Goal: Task Accomplishment & Management: Use online tool/utility

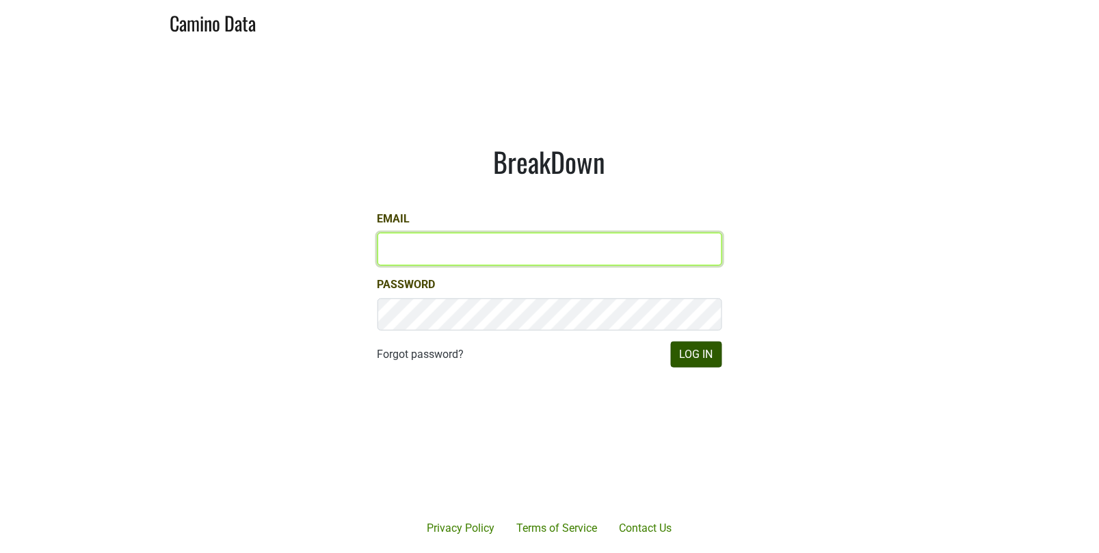
type input "[EMAIL_ADDRESS][DOMAIN_NAME]"
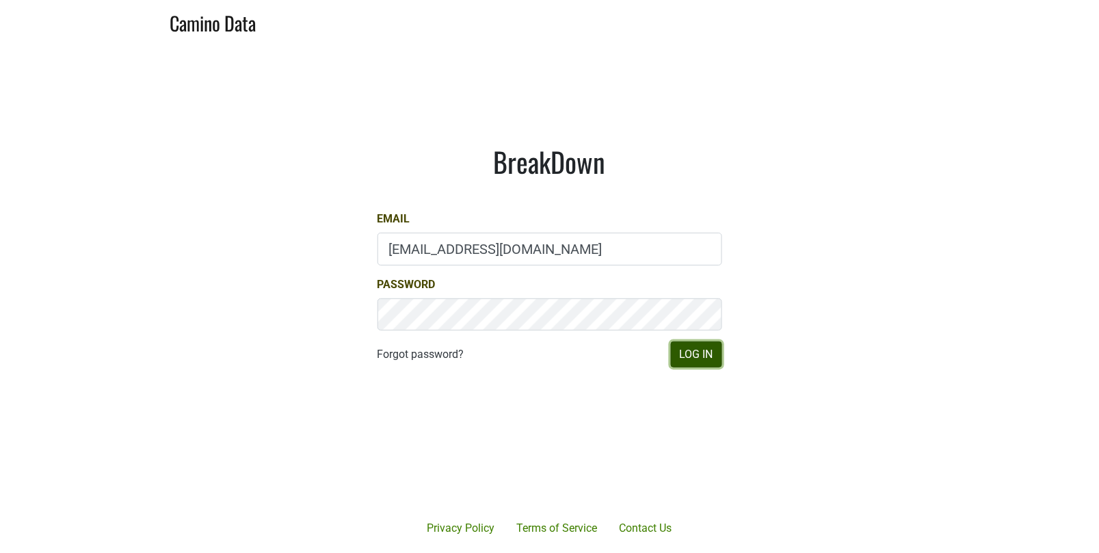
click at [706, 356] on button "Log In" at bounding box center [696, 354] width 51 height 26
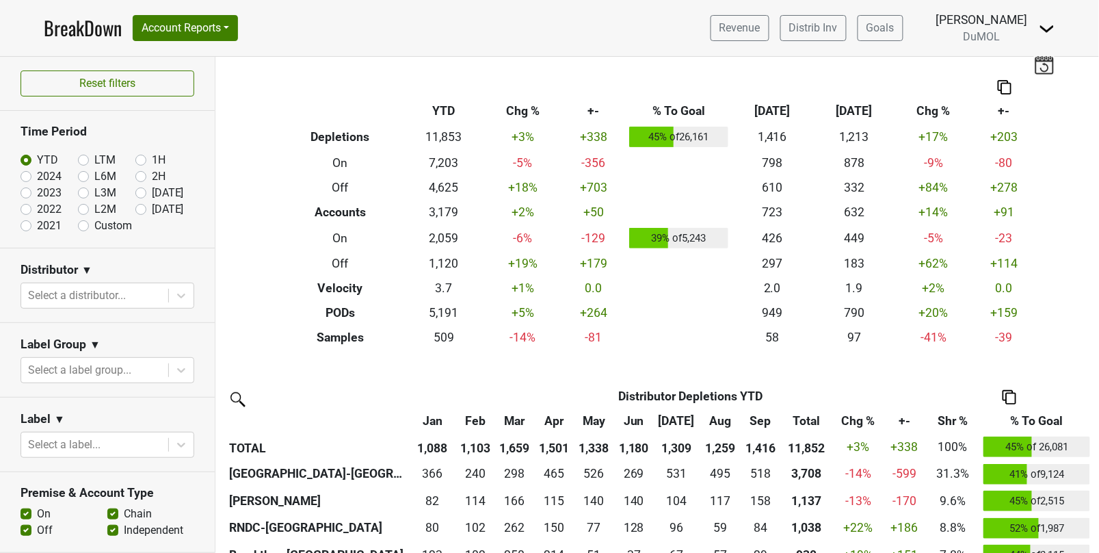
click at [152, 207] on label "Oct '25" at bounding box center [168, 209] width 32 height 16
click at [140, 207] on input "Oct '25" at bounding box center [162, 208] width 55 height 14
radio input "true"
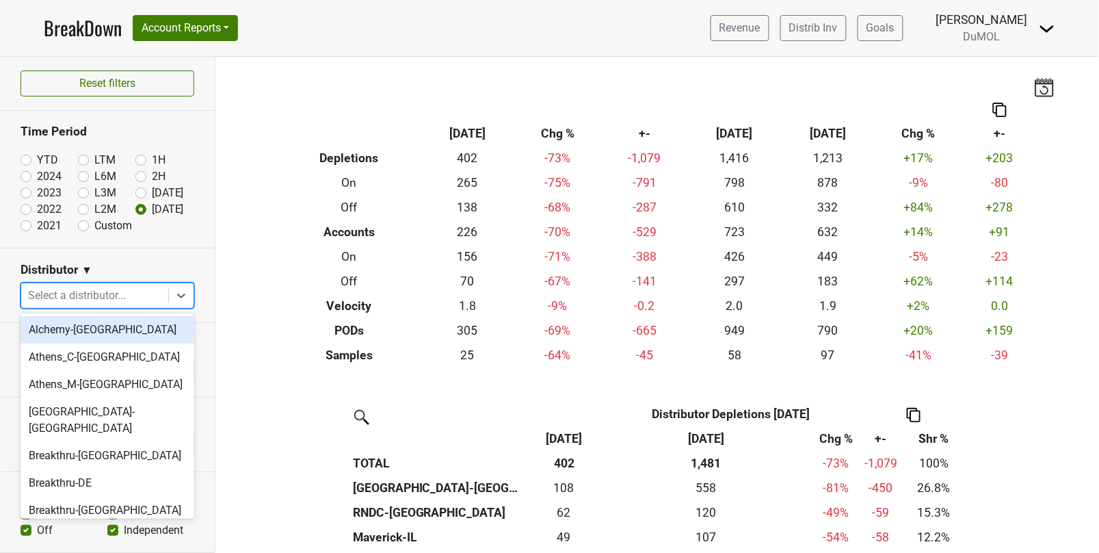
click at [179, 291] on icon at bounding box center [181, 296] width 14 height 14
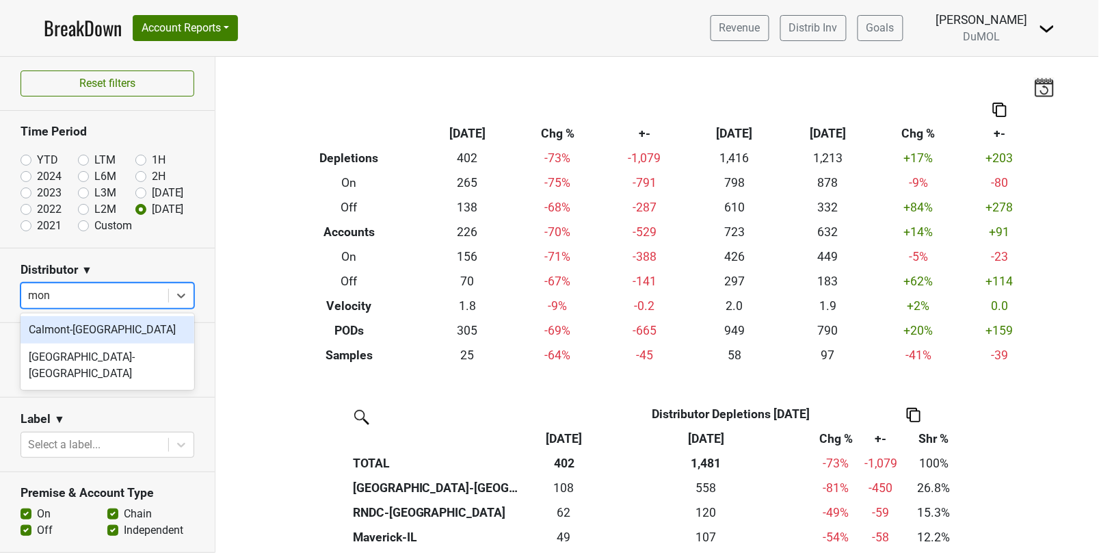
type input "mont"
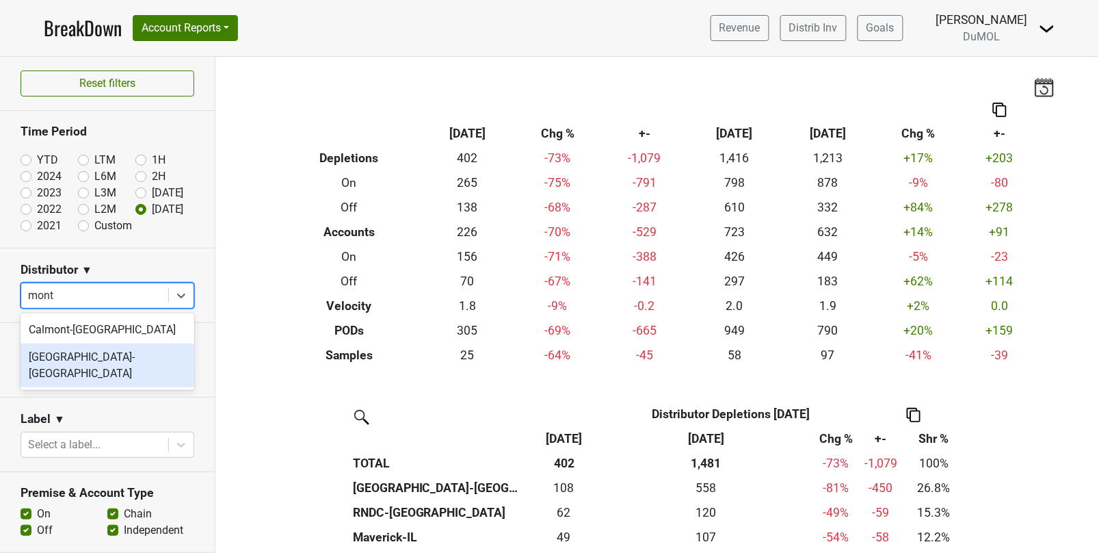
click at [129, 352] on div "Monterey-CA" at bounding box center [108, 365] width 174 height 44
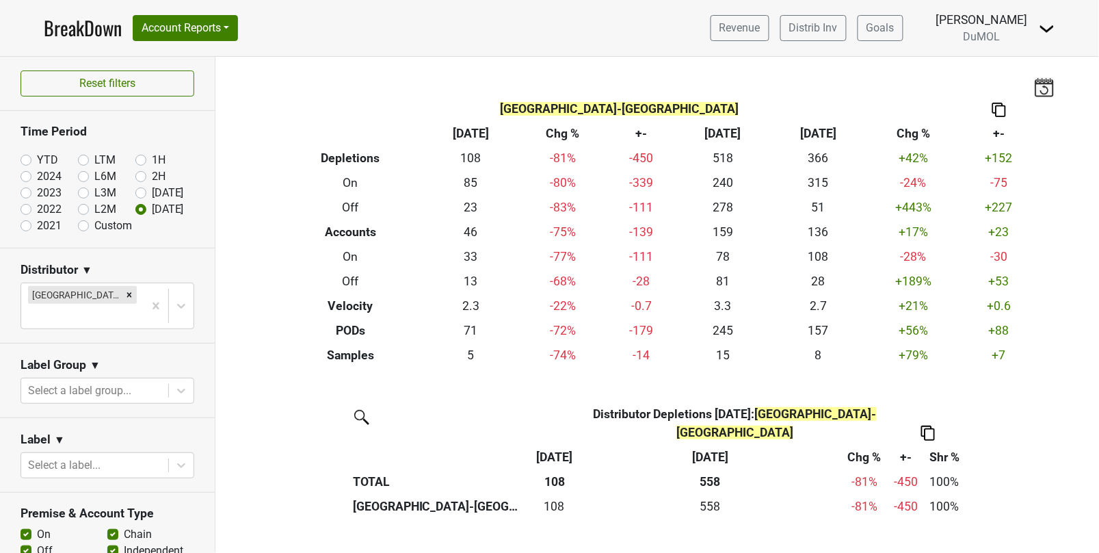
click at [191, 259] on section "Distributor ▼ Monterey-CA" at bounding box center [107, 296] width 215 height 96
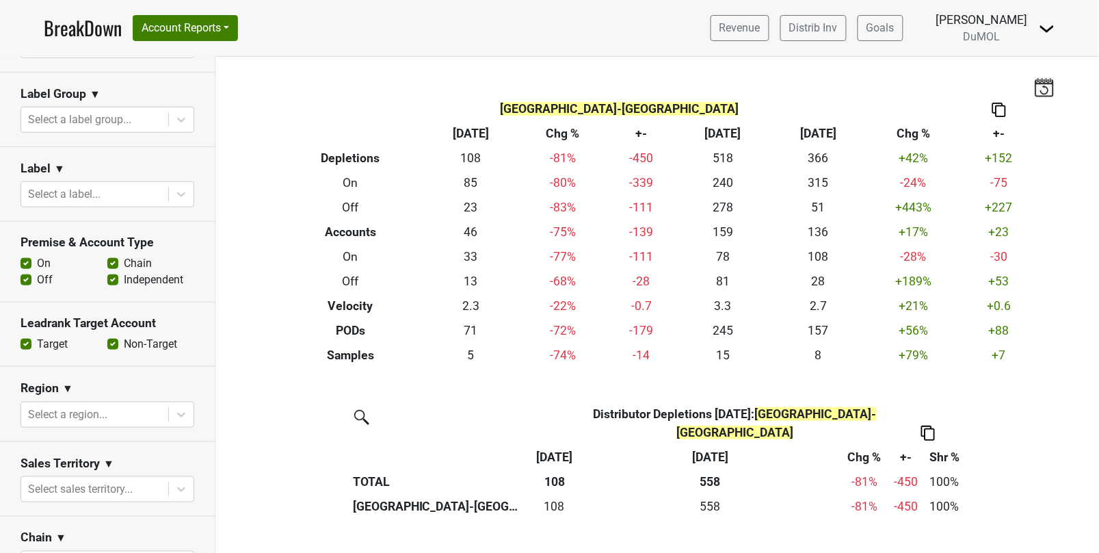
scroll to position [278, 0]
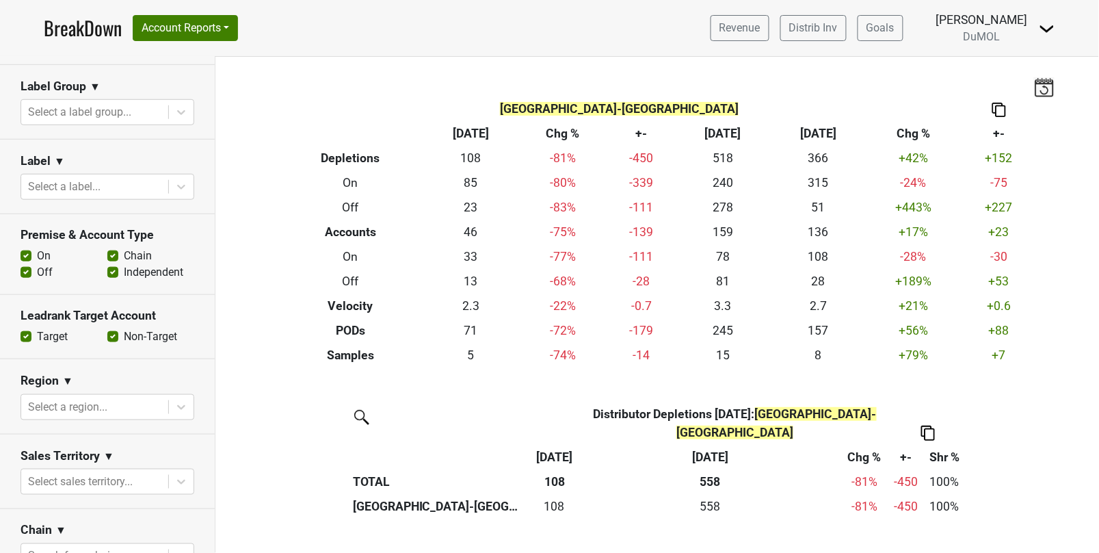
click at [124, 248] on label "Chain" at bounding box center [138, 256] width 28 height 16
click at [115, 248] on input "Chain" at bounding box center [112, 255] width 11 height 14
checkbox input "false"
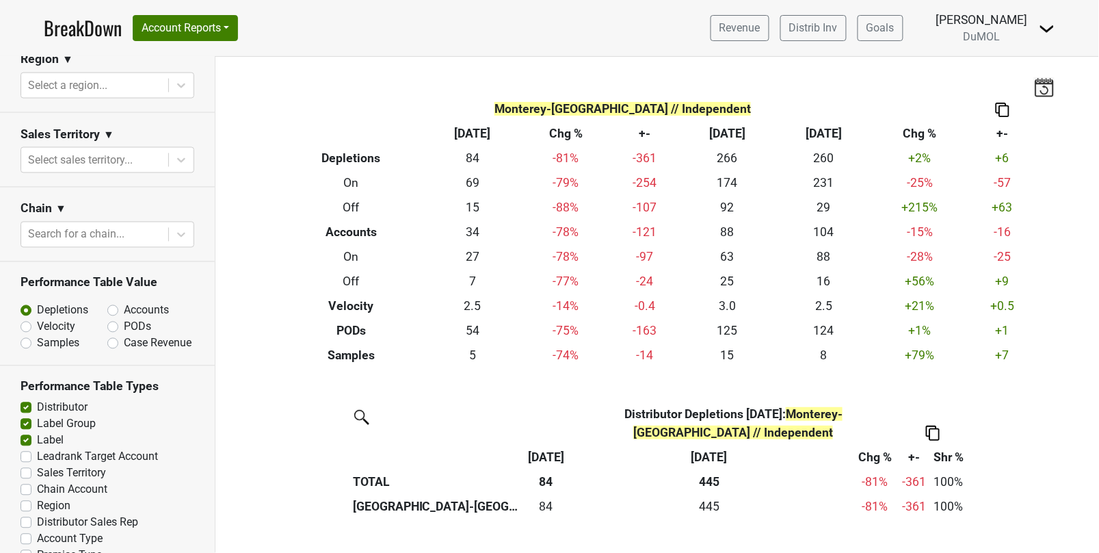
scroll to position [602, 0]
click at [37, 512] on label "Distributor Sales Rep" at bounding box center [87, 520] width 101 height 16
click at [28, 512] on input "Distributor Sales Rep" at bounding box center [26, 519] width 11 height 14
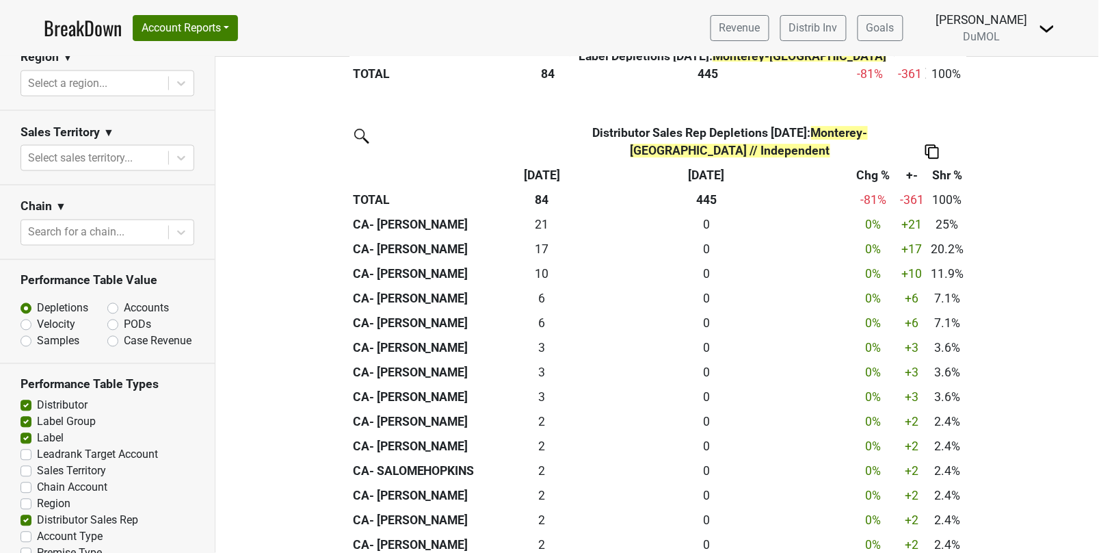
scroll to position [1095, 0]
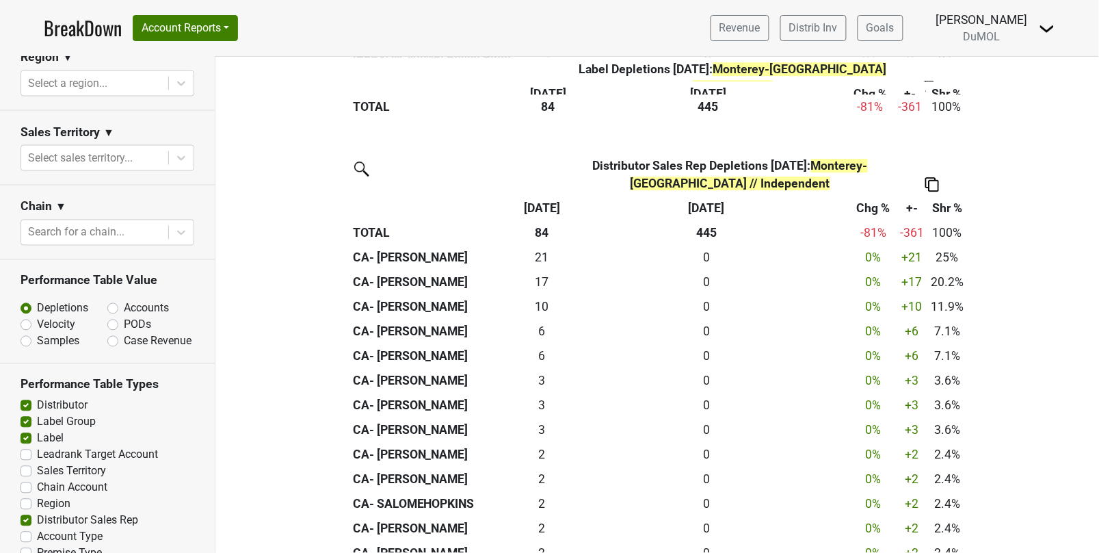
click at [939, 180] on th at bounding box center [933, 174] width 70 height 42
click at [932, 187] on img at bounding box center [933, 184] width 14 height 14
click at [930, 166] on div "Export to Excel" at bounding box center [931, 160] width 70 height 20
click at [37, 512] on label "Distributor Sales Rep" at bounding box center [87, 520] width 101 height 16
click at [25, 512] on input "Distributor Sales Rep" at bounding box center [26, 519] width 11 height 14
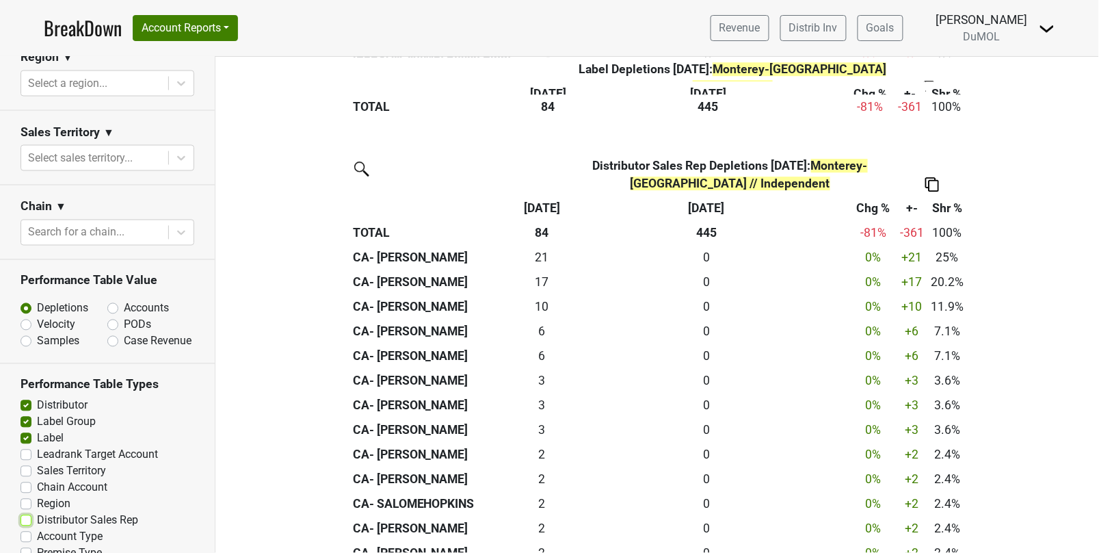
checkbox input "false"
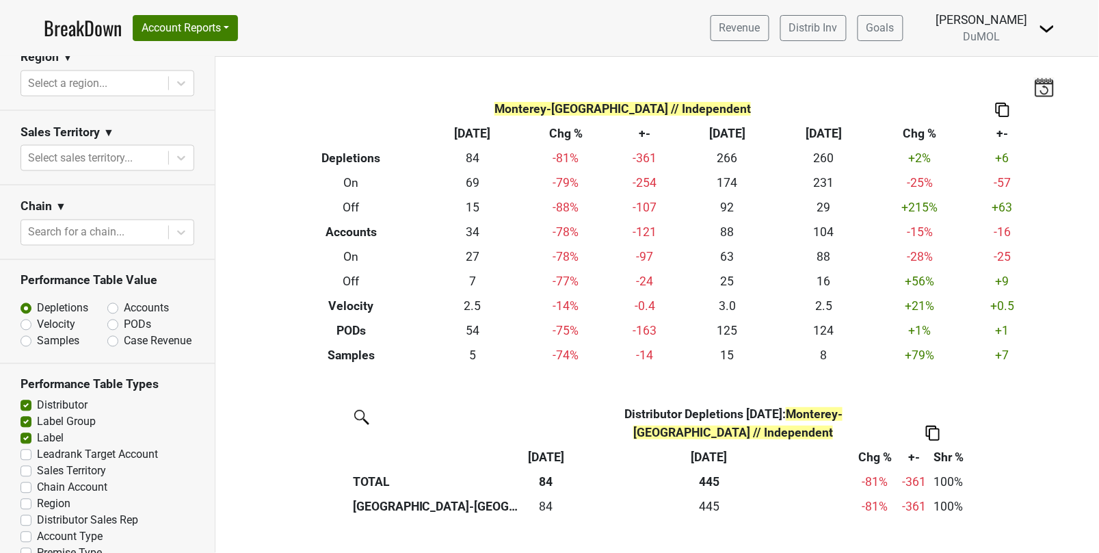
click at [37, 496] on label "Region" at bounding box center [54, 504] width 34 height 16
click at [24, 496] on input "Region" at bounding box center [26, 503] width 11 height 14
checkbox input "true"
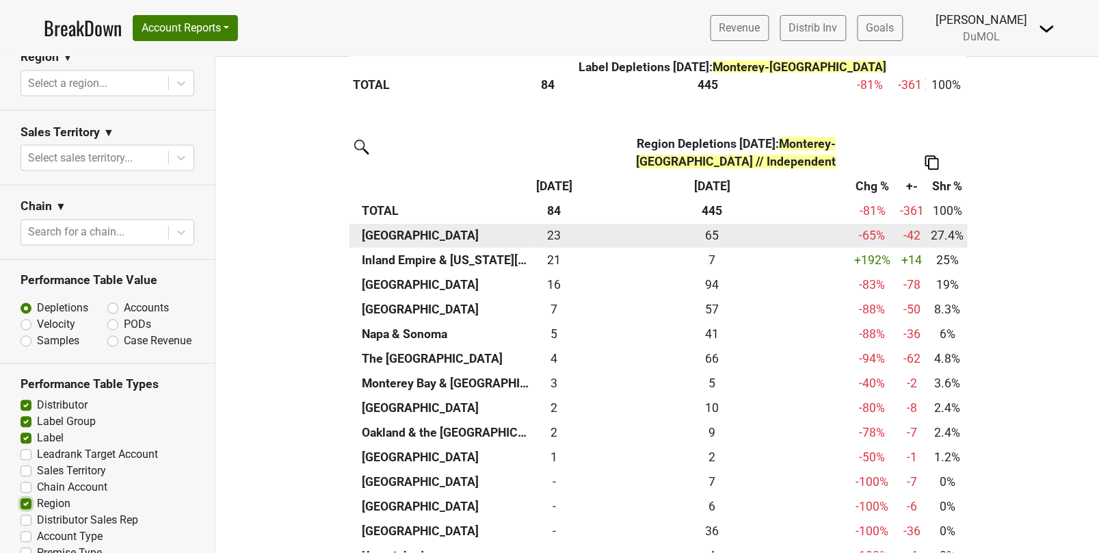
scroll to position [1114, 0]
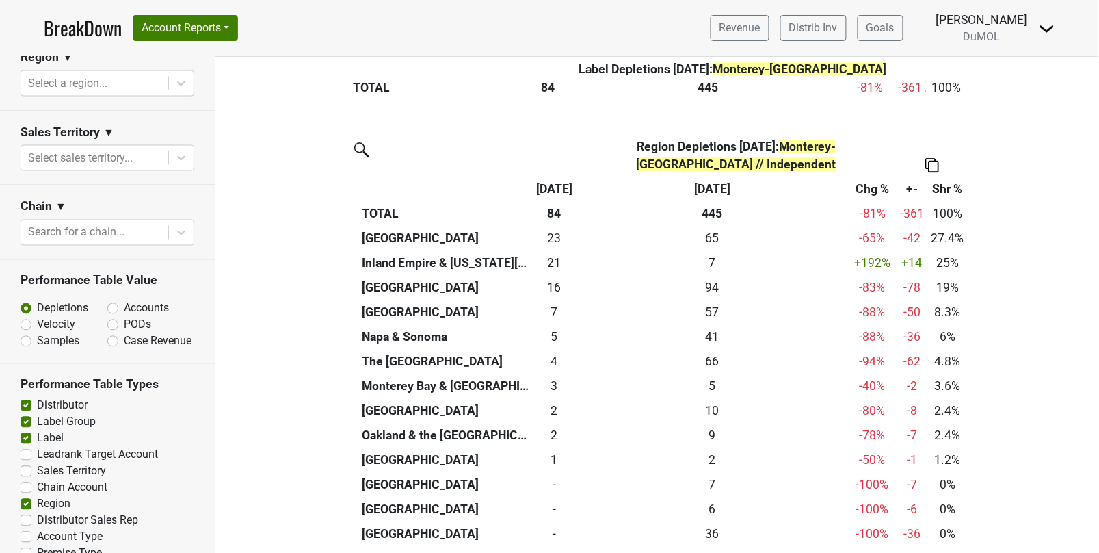
click at [938, 158] on img at bounding box center [933, 165] width 14 height 14
click at [933, 120] on div "Export to Excel" at bounding box center [932, 122] width 70 height 20
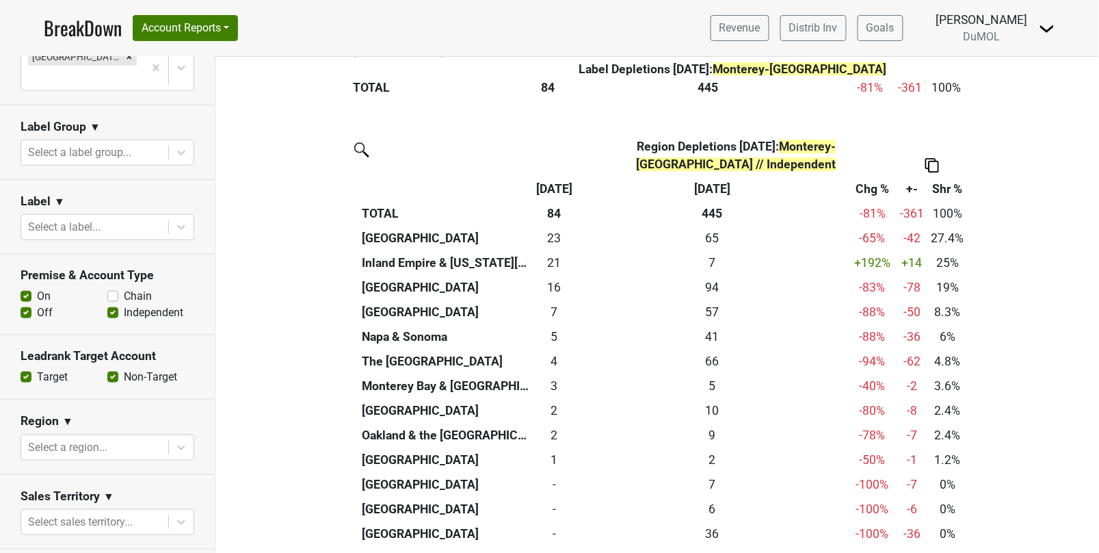
scroll to position [253, 0]
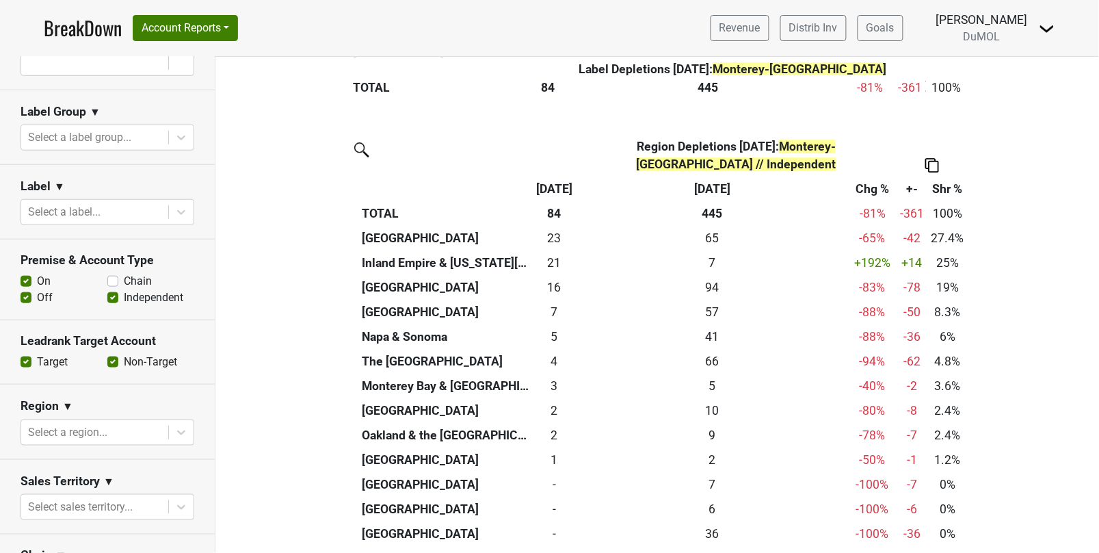
click at [37, 289] on label "Off" at bounding box center [45, 297] width 16 height 16
click at [29, 289] on input "Off" at bounding box center [26, 296] width 11 height 14
checkbox input "false"
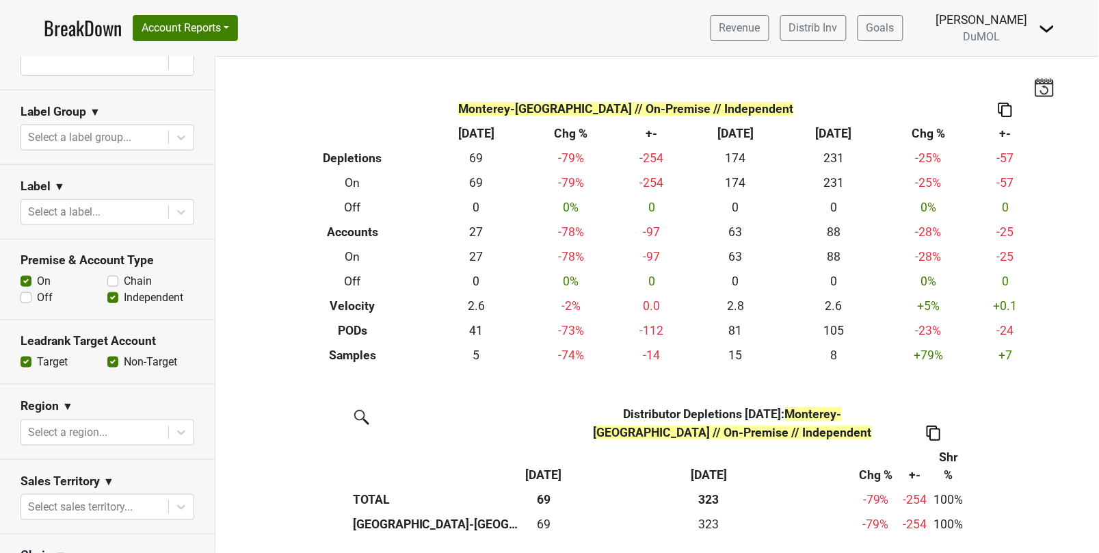
click at [124, 273] on label "Chain" at bounding box center [138, 281] width 28 height 16
click at [112, 273] on input "Chain" at bounding box center [112, 280] width 11 height 14
checkbox input "true"
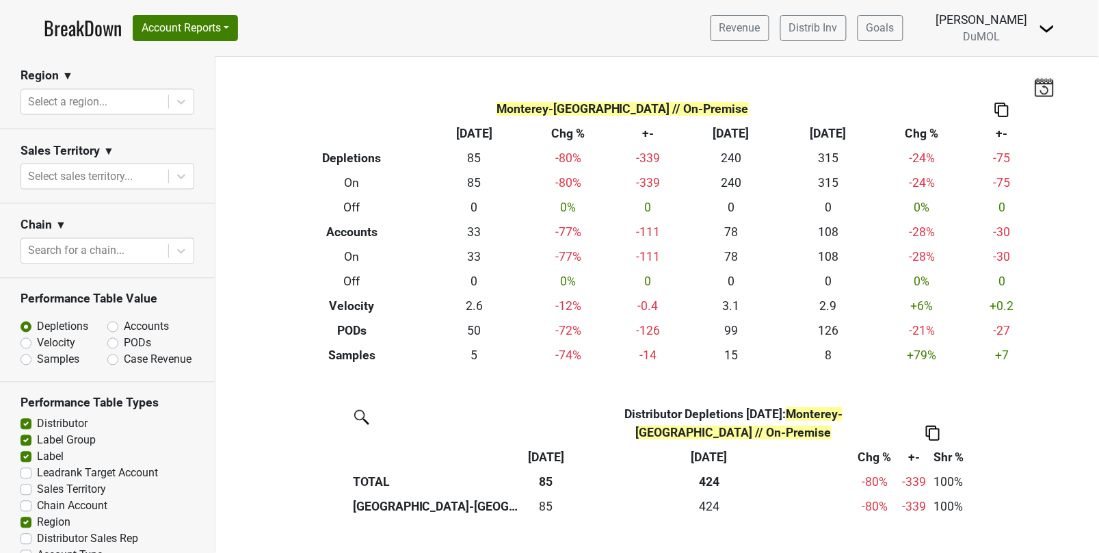
scroll to position [586, 0]
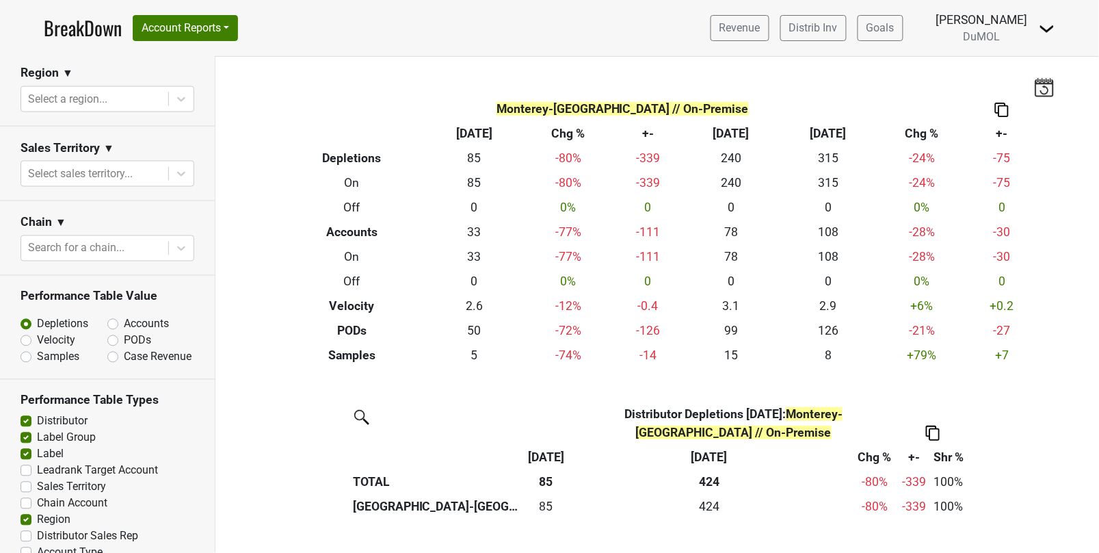
click at [124, 316] on label "Accounts" at bounding box center [146, 324] width 45 height 16
click at [112, 316] on input "Accounts" at bounding box center [148, 323] width 83 height 14
radio input "true"
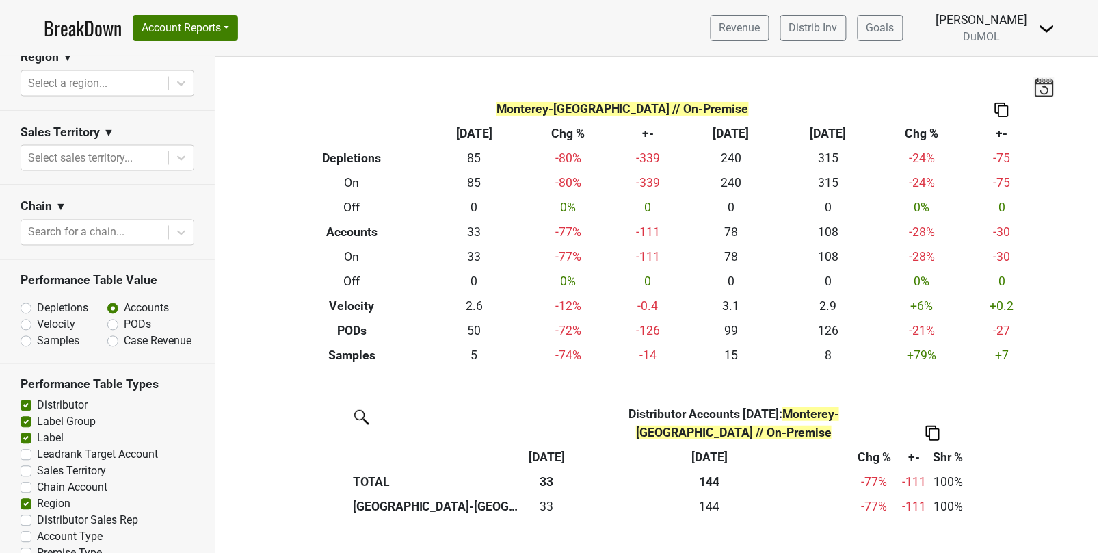
click at [37, 496] on label "Region" at bounding box center [54, 504] width 34 height 16
click at [29, 496] on input "Region" at bounding box center [26, 503] width 11 height 14
checkbox input "false"
click at [37, 512] on label "Distributor Sales Rep" at bounding box center [87, 520] width 101 height 16
click at [26, 512] on input "Distributor Sales Rep" at bounding box center [26, 519] width 11 height 14
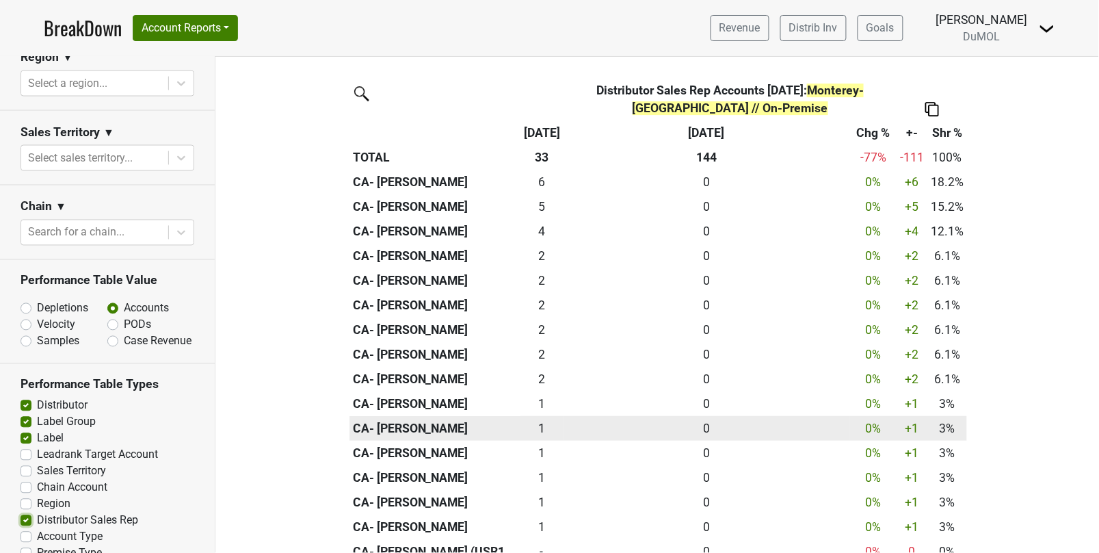
scroll to position [1172, 0]
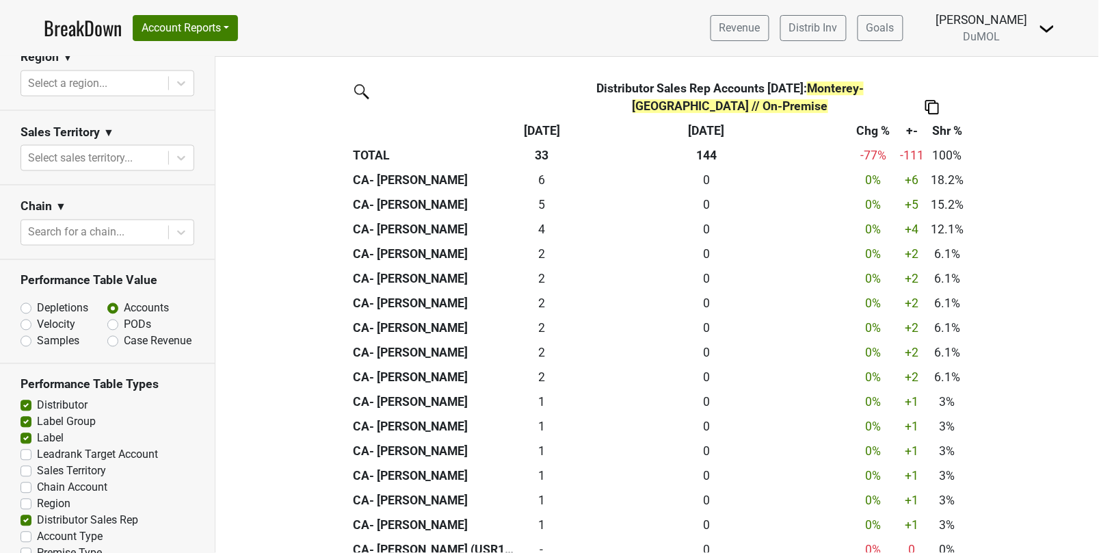
click at [935, 100] on img at bounding box center [933, 107] width 14 height 14
click at [936, 66] on div "Export to Excel" at bounding box center [932, 64] width 70 height 20
click at [37, 512] on label "Distributor Sales Rep" at bounding box center [87, 520] width 101 height 16
click at [24, 512] on input "Distributor Sales Rep" at bounding box center [26, 519] width 11 height 14
checkbox input "false"
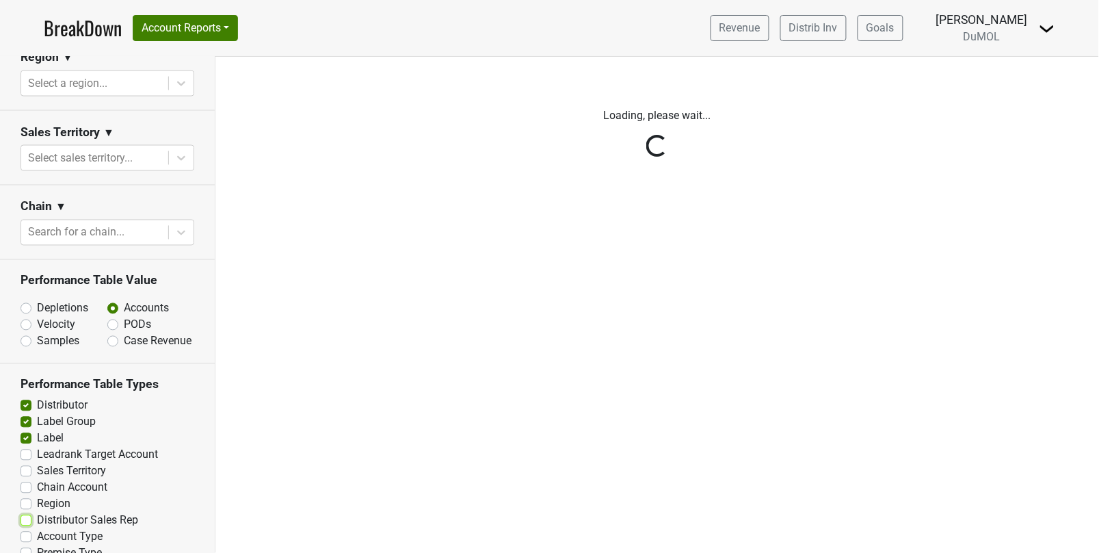
scroll to position [0, 0]
click at [25, 483] on div "Reset filters Time Period YTD LTM 1H 2024 L6M 2H 2023 L3M Sep '25 2022 L2M Oct …" at bounding box center [107, 305] width 215 height 496
click at [26, 478] on div "Reset filters Time Period YTD LTM 1H 2024 L6M 2H 2023 L3M Sep '25 2022 L2M Oct …" at bounding box center [107, 305] width 215 height 496
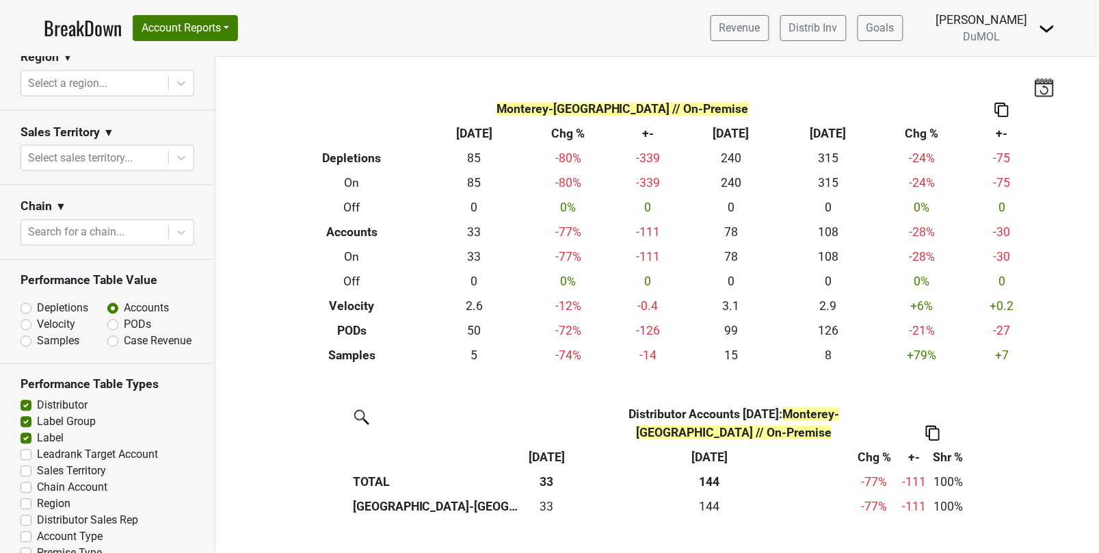
click at [37, 496] on label "Region" at bounding box center [54, 504] width 34 height 16
click at [25, 496] on input "Region" at bounding box center [26, 503] width 11 height 14
checkbox input "true"
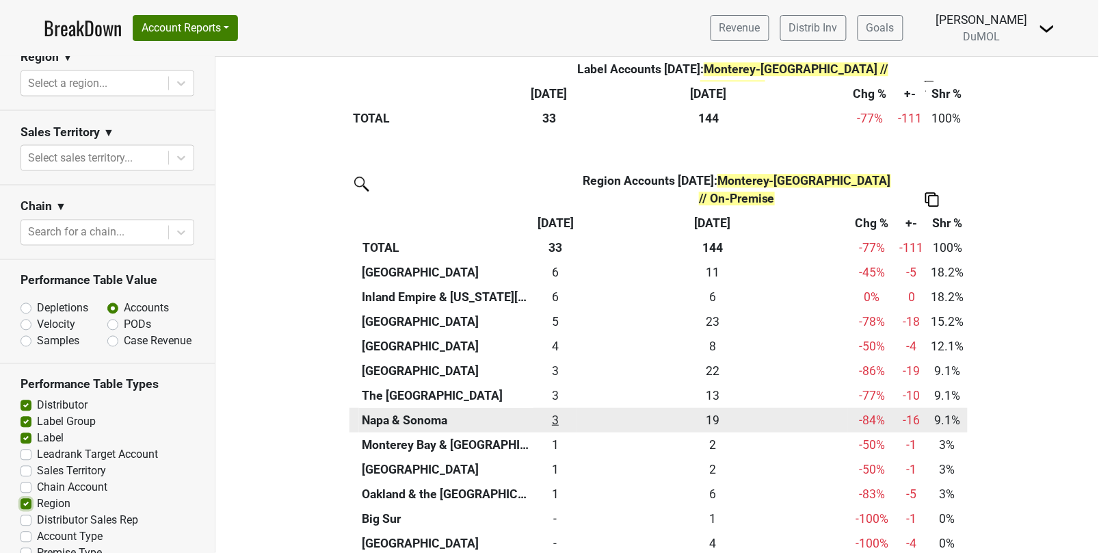
scroll to position [1081, 0]
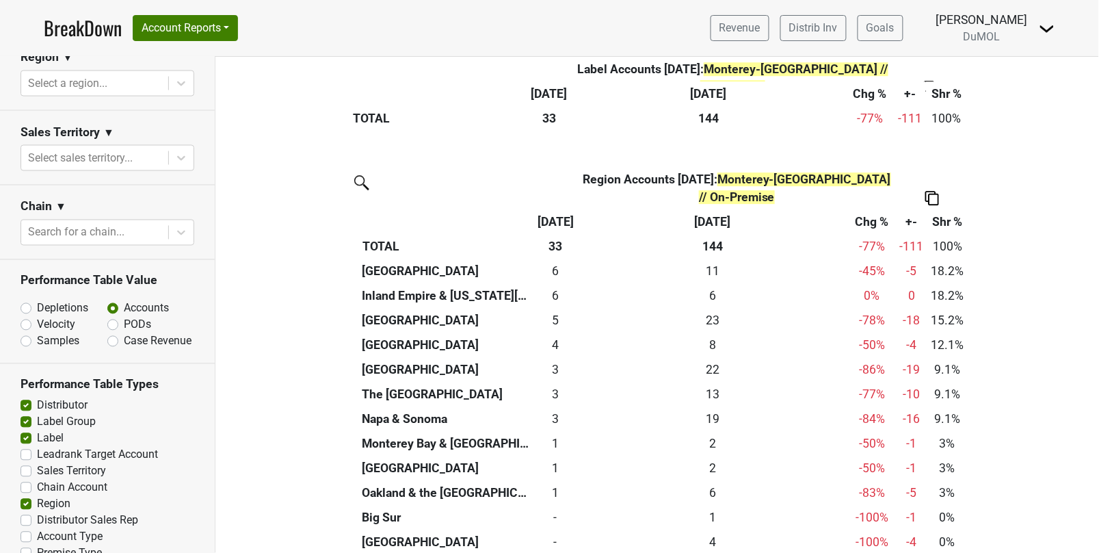
click at [928, 191] on img at bounding box center [933, 198] width 14 height 14
click at [928, 141] on div "Export to Excel" at bounding box center [932, 137] width 70 height 20
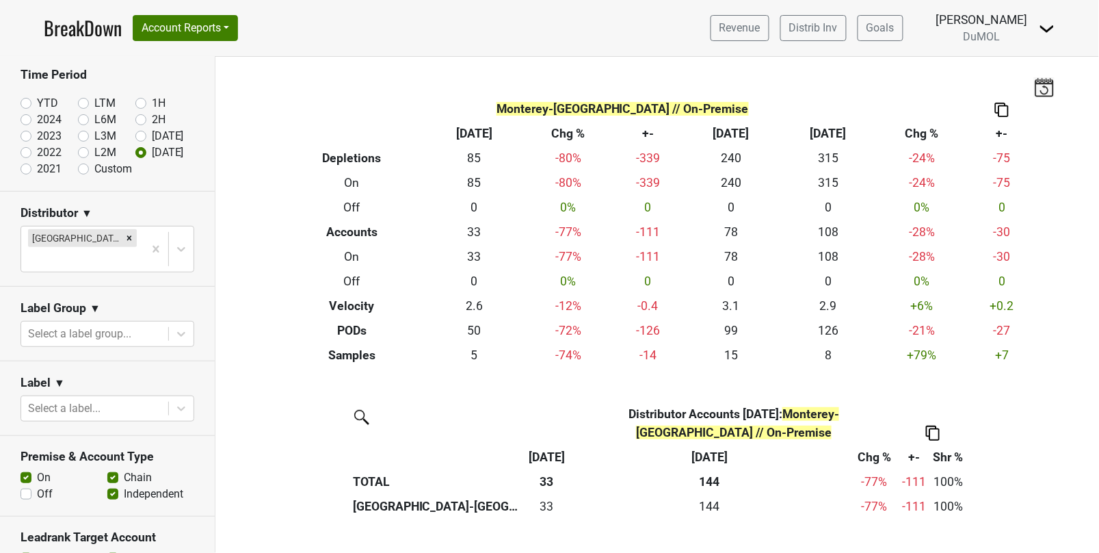
scroll to position [0, 0]
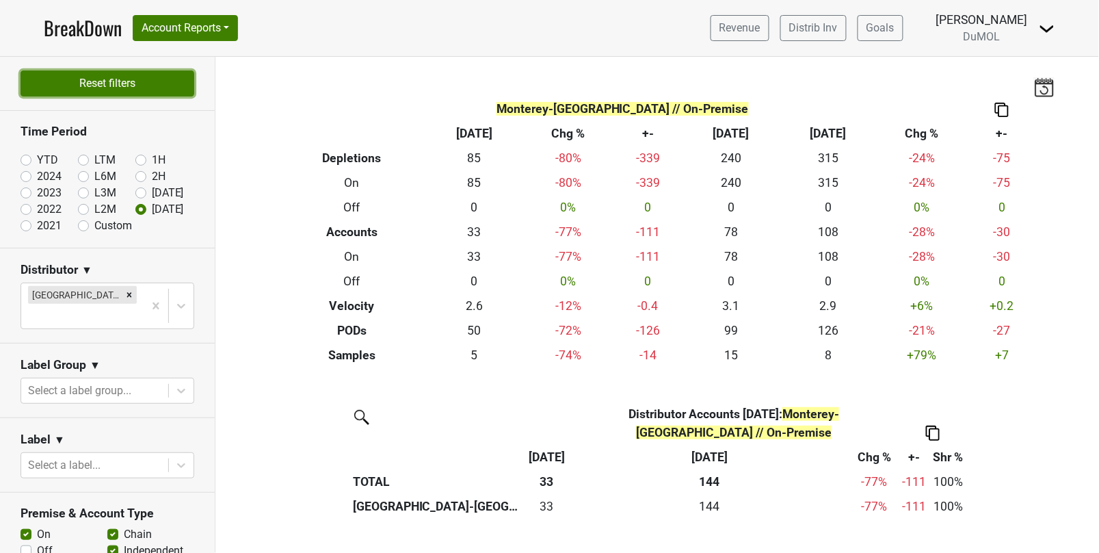
click at [149, 88] on button "Reset filters" at bounding box center [108, 83] width 174 height 26
radio input "true"
checkbox input "true"
radio input "true"
checkbox input "false"
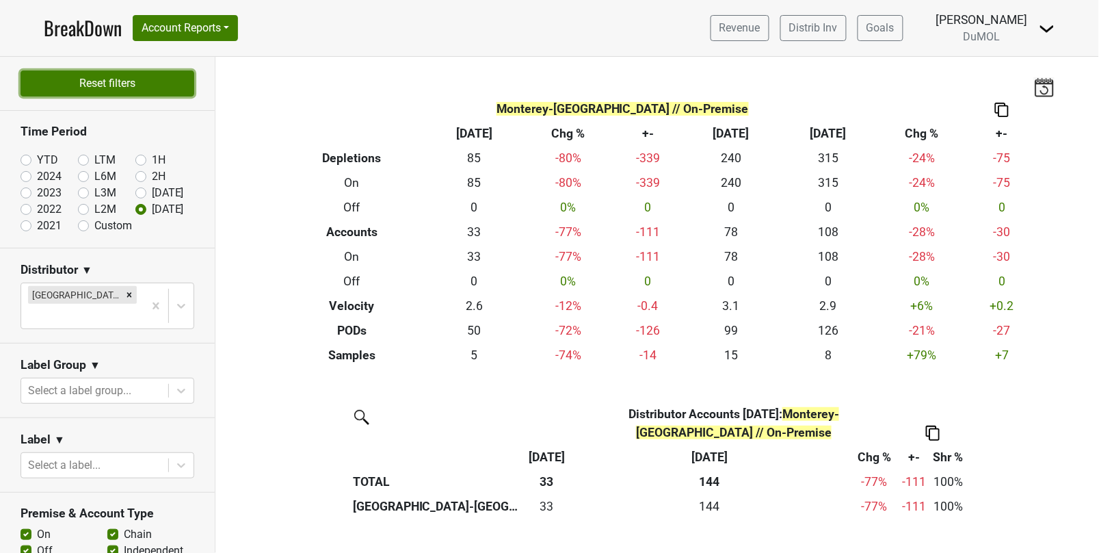
checkbox input "false"
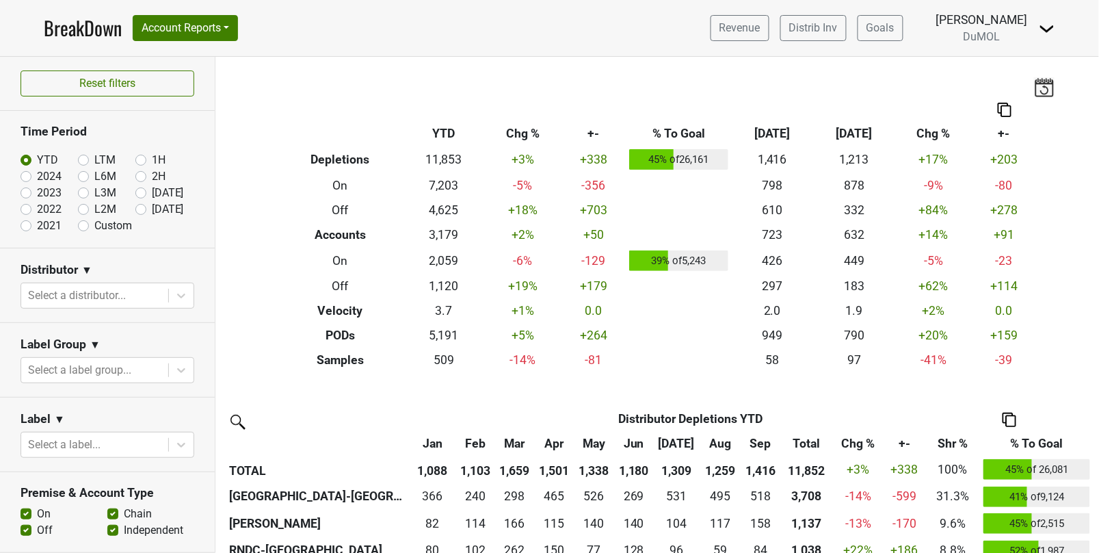
click at [152, 211] on label "Oct '25" at bounding box center [168, 209] width 32 height 16
click at [142, 211] on input "Oct '25" at bounding box center [162, 208] width 55 height 14
radio input "true"
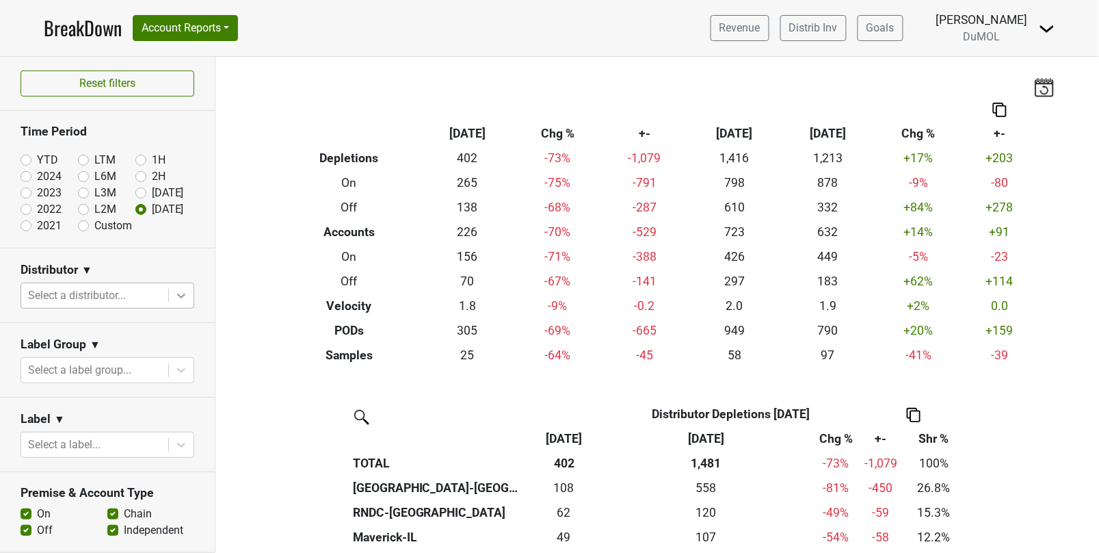
click at [176, 298] on icon at bounding box center [181, 296] width 14 height 14
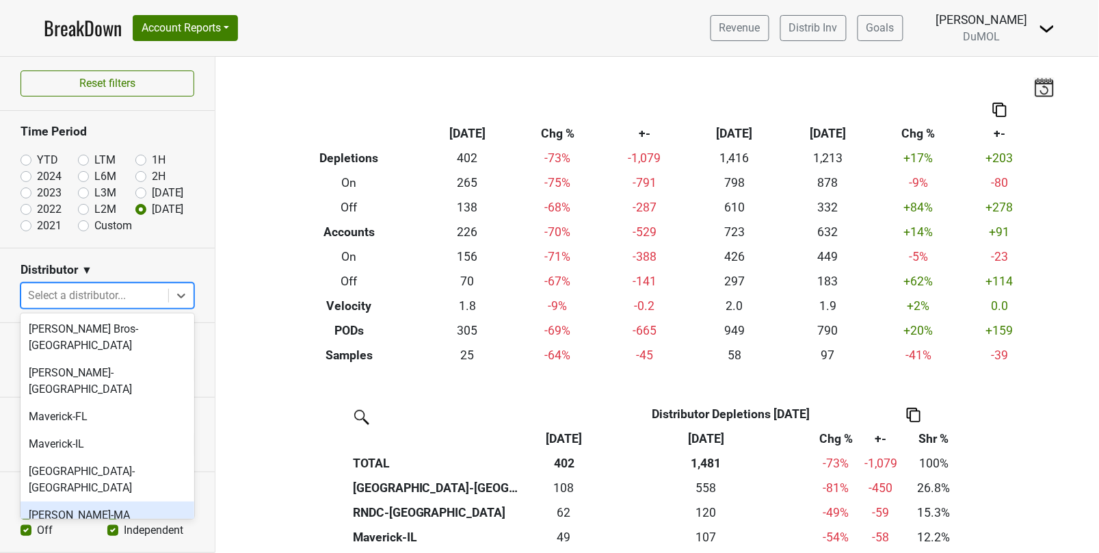
scroll to position [599, 0]
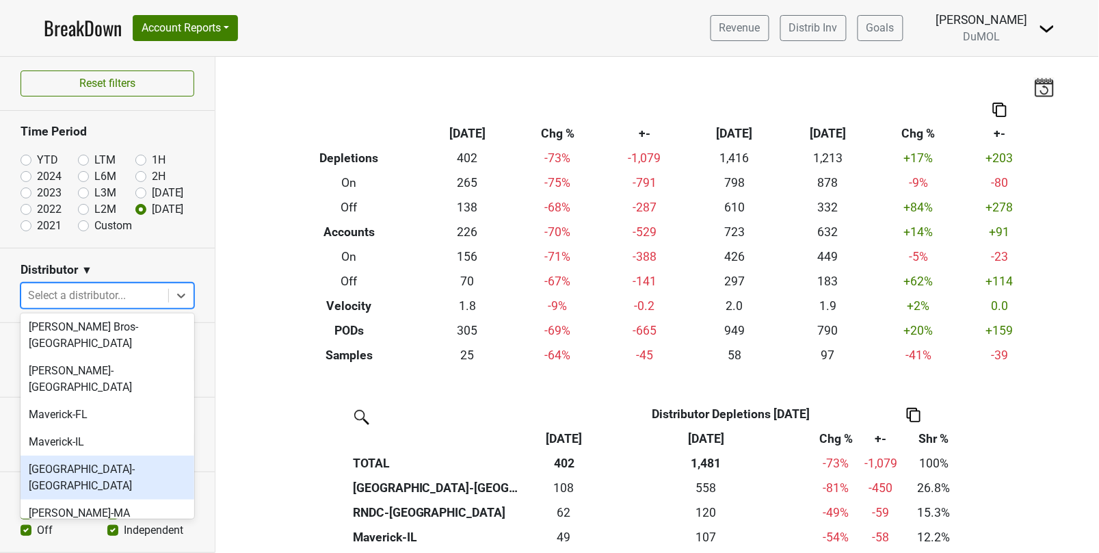
click at [125, 456] on div "Monterey-CA" at bounding box center [108, 478] width 174 height 44
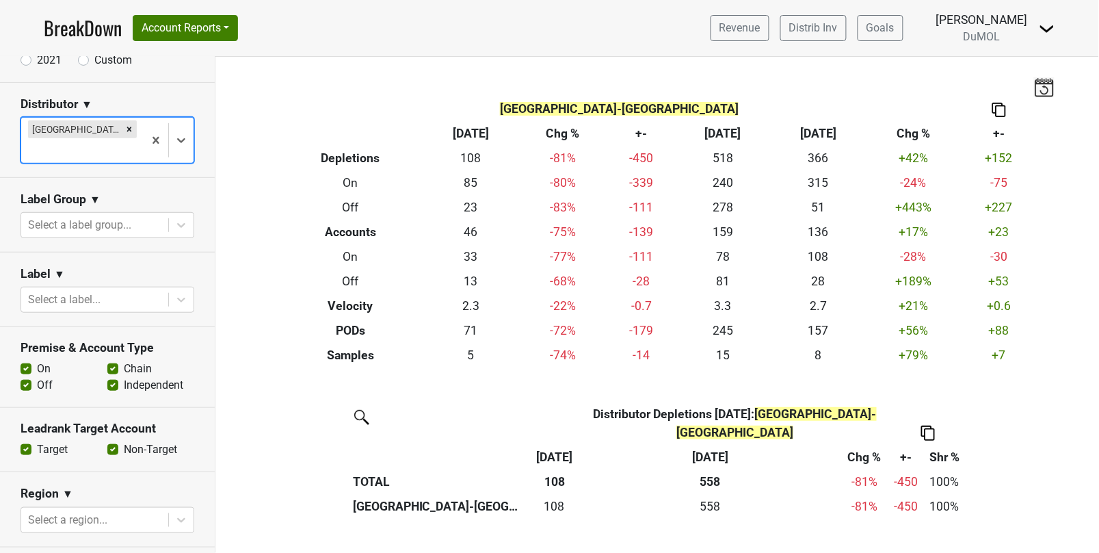
scroll to position [185, 0]
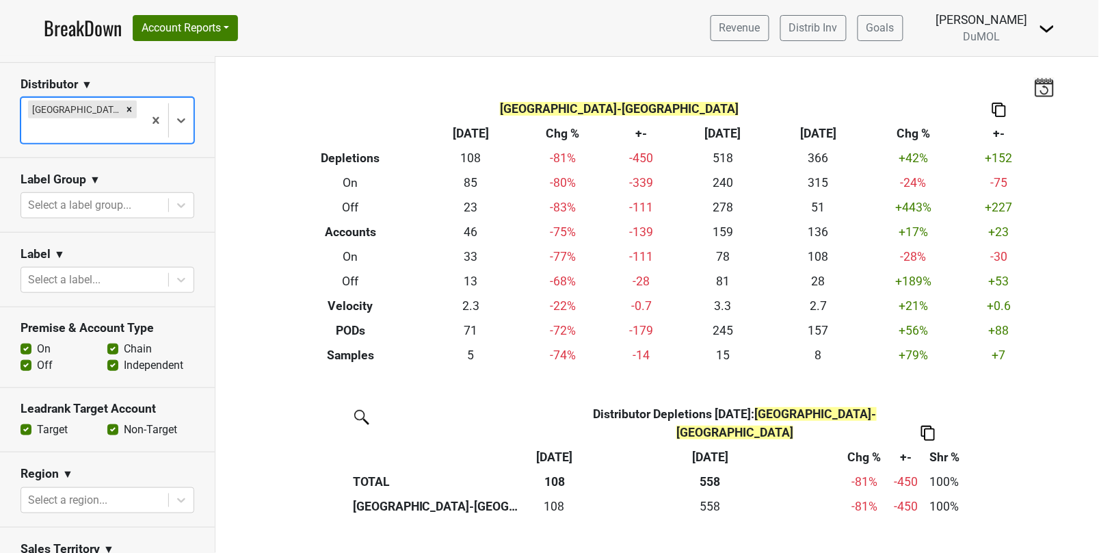
click at [37, 357] on label "Off" at bounding box center [45, 365] width 16 height 16
click at [24, 357] on input "Off" at bounding box center [26, 364] width 11 height 14
checkbox input "false"
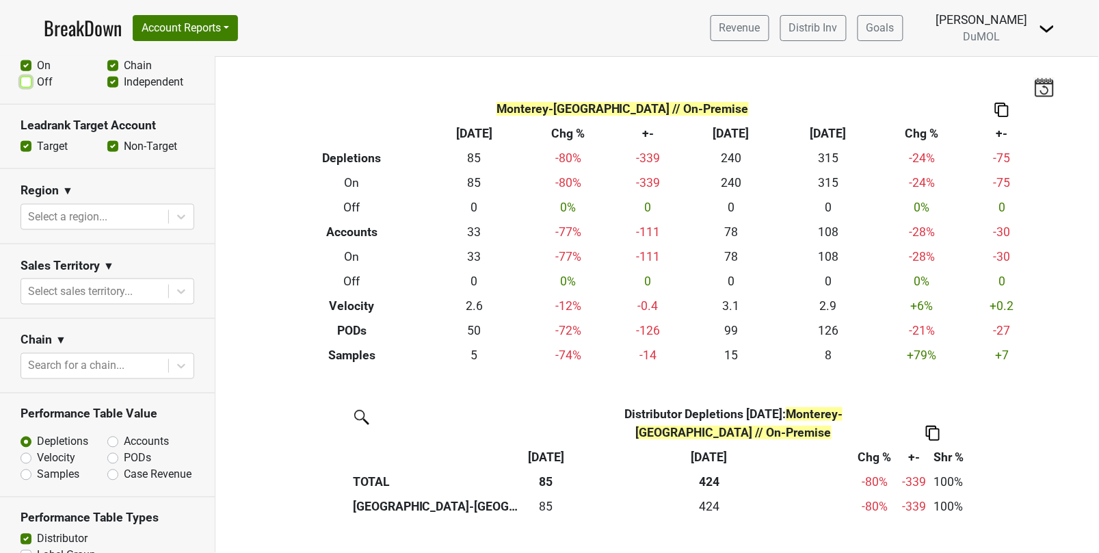
scroll to position [494, 0]
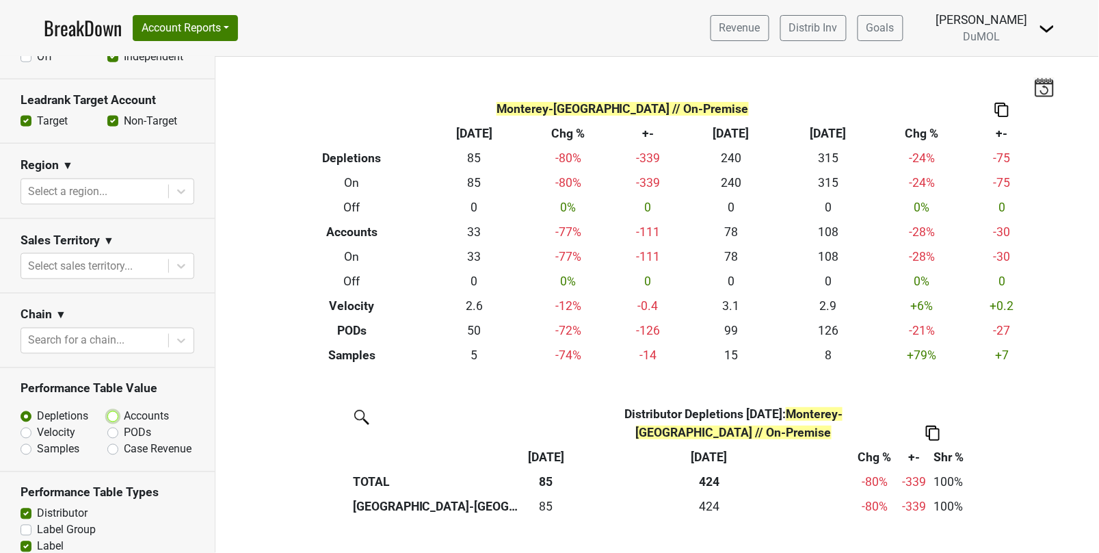
click at [118, 408] on input "Accounts" at bounding box center [148, 415] width 83 height 14
radio input "true"
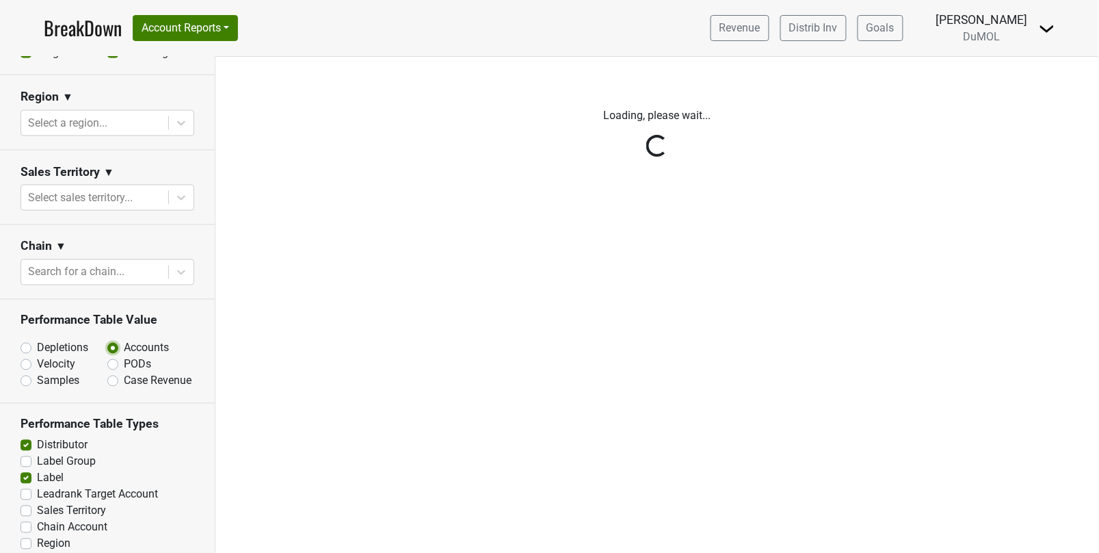
scroll to position [602, 0]
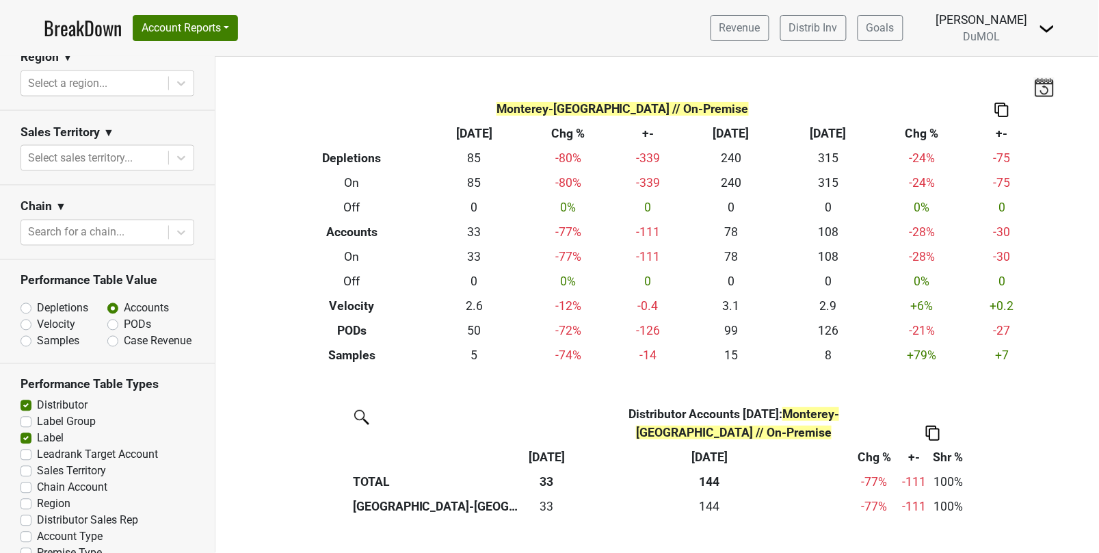
click at [37, 496] on label "Region" at bounding box center [54, 504] width 34 height 16
click at [25, 496] on input "Region" at bounding box center [26, 503] width 11 height 14
checkbox input "true"
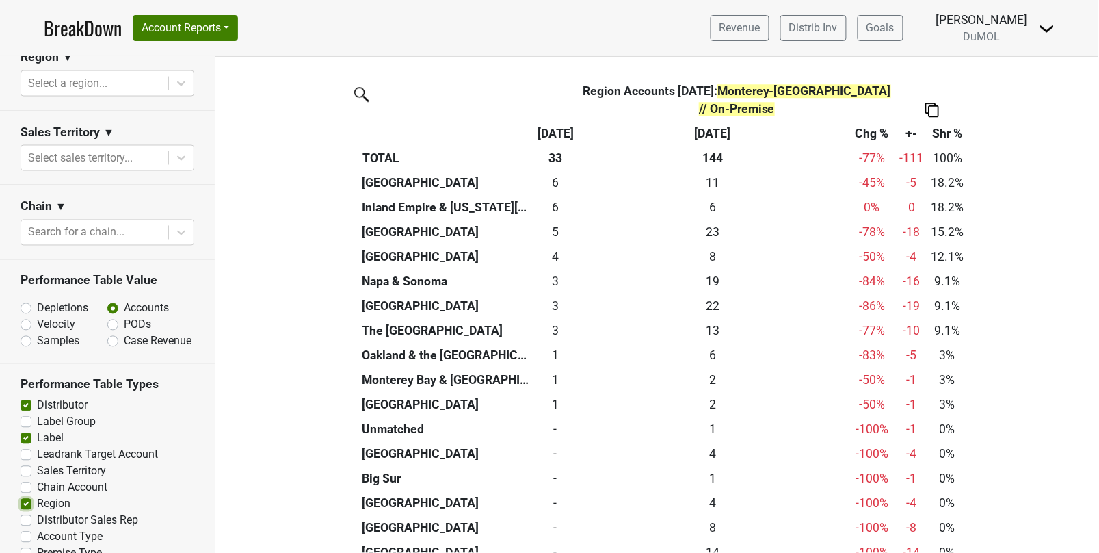
scroll to position [997, 0]
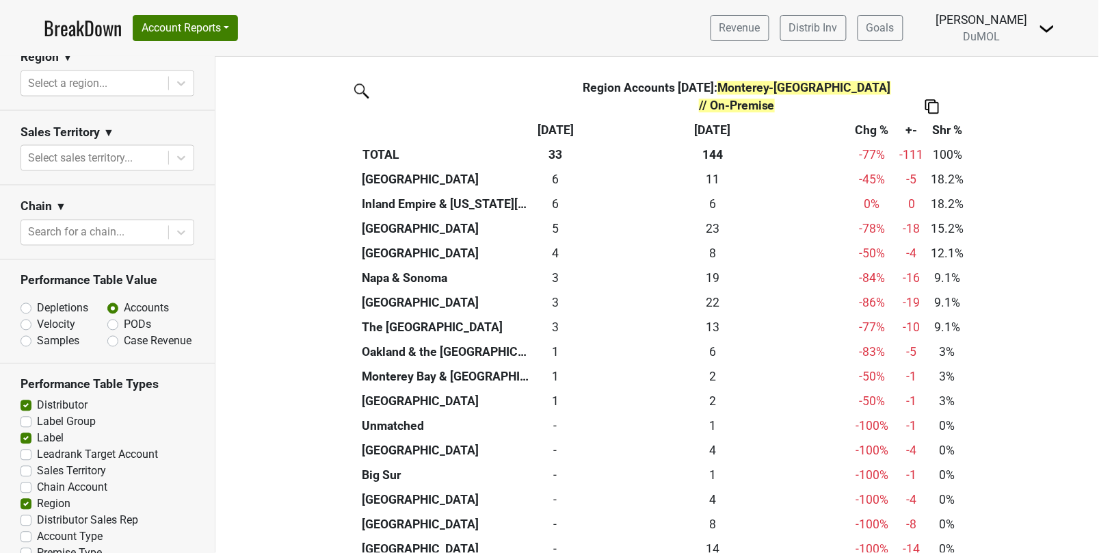
click at [932, 99] on img at bounding box center [933, 106] width 14 height 14
click at [930, 123] on div "Export to Excel" at bounding box center [932, 133] width 70 height 20
